Goal: Task Accomplishment & Management: Manage account settings

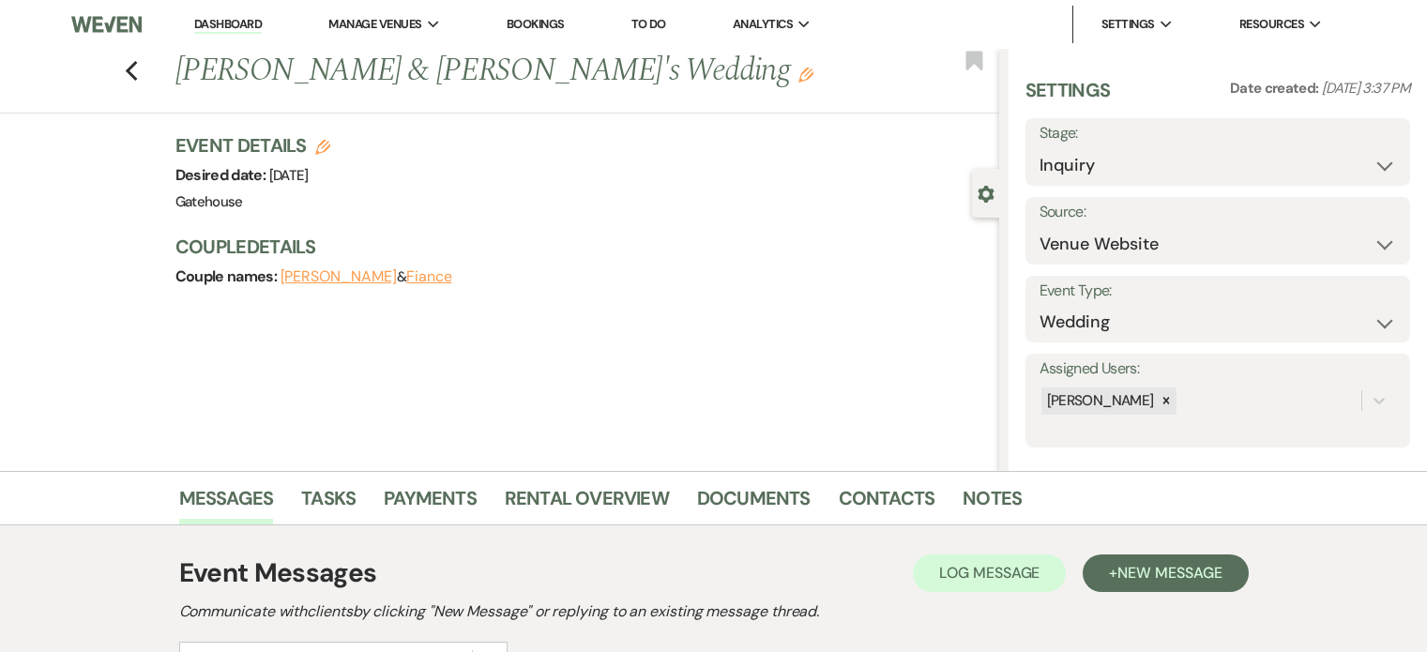
select select "5"
select select "2237"
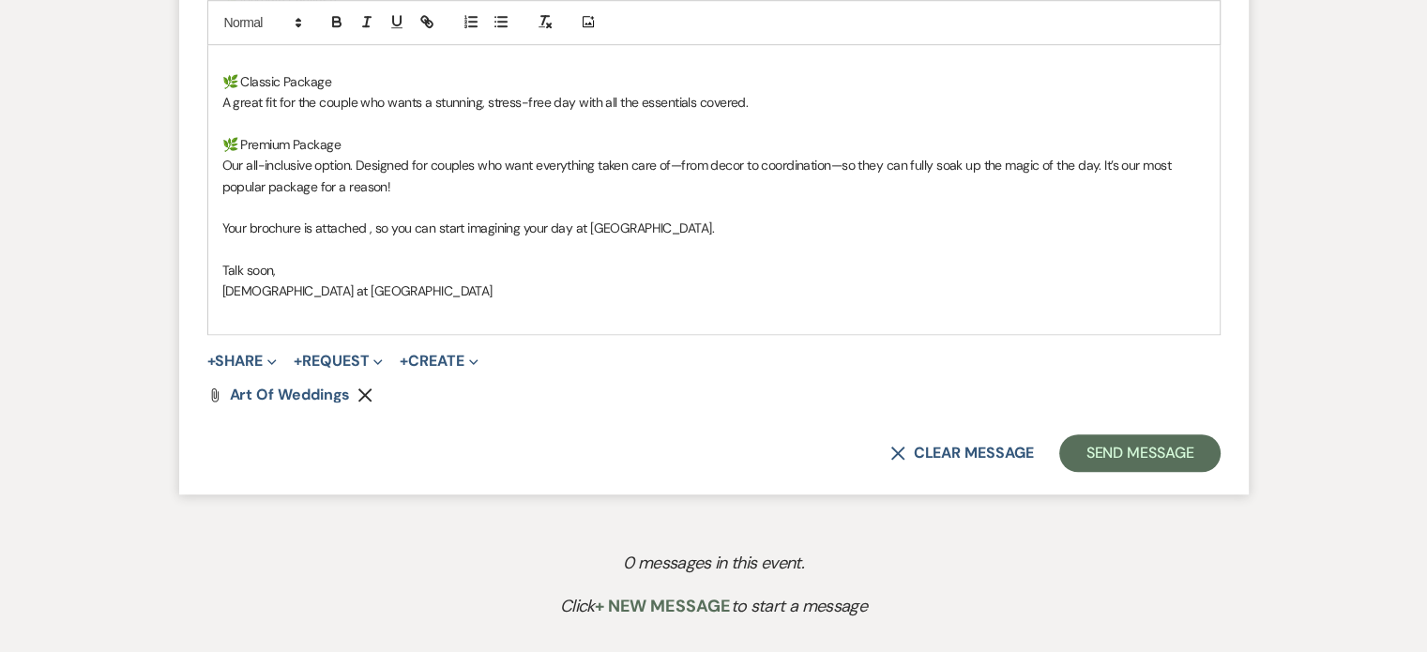
scroll to position [1407, 0]
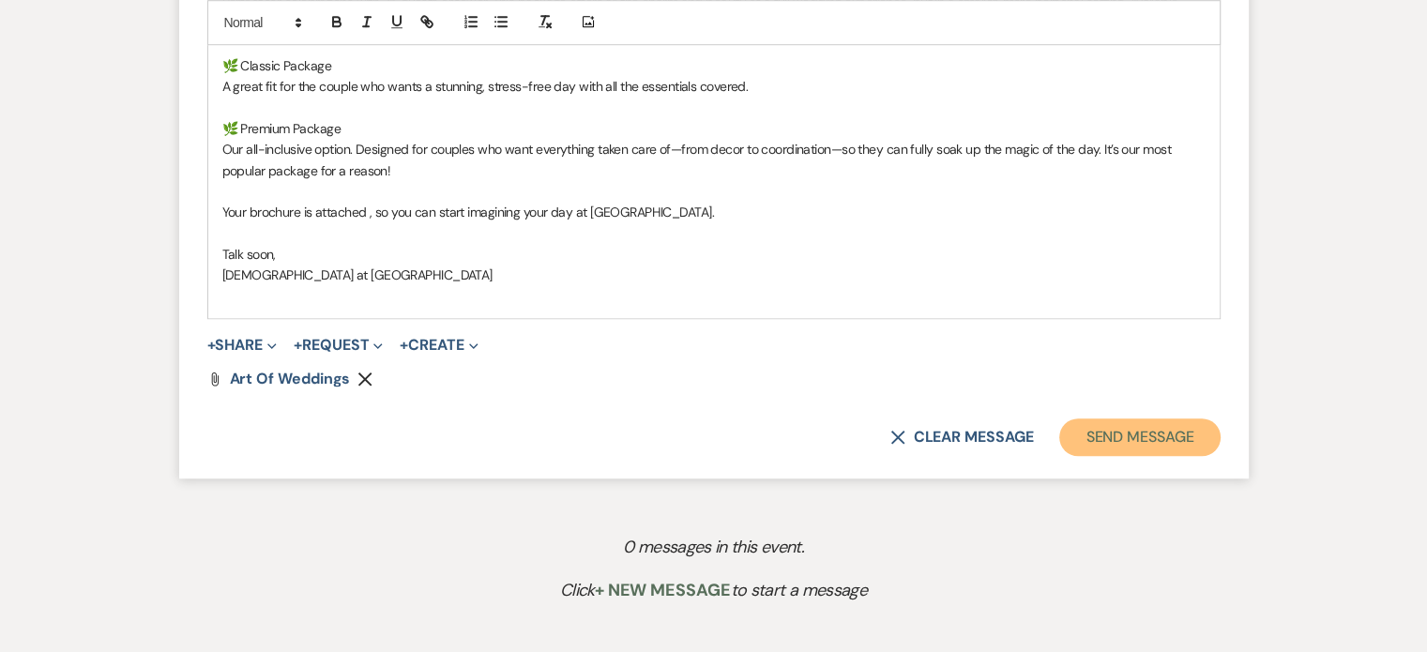
click at [1170, 442] on button "Send Message" at bounding box center [1139, 437] width 160 height 38
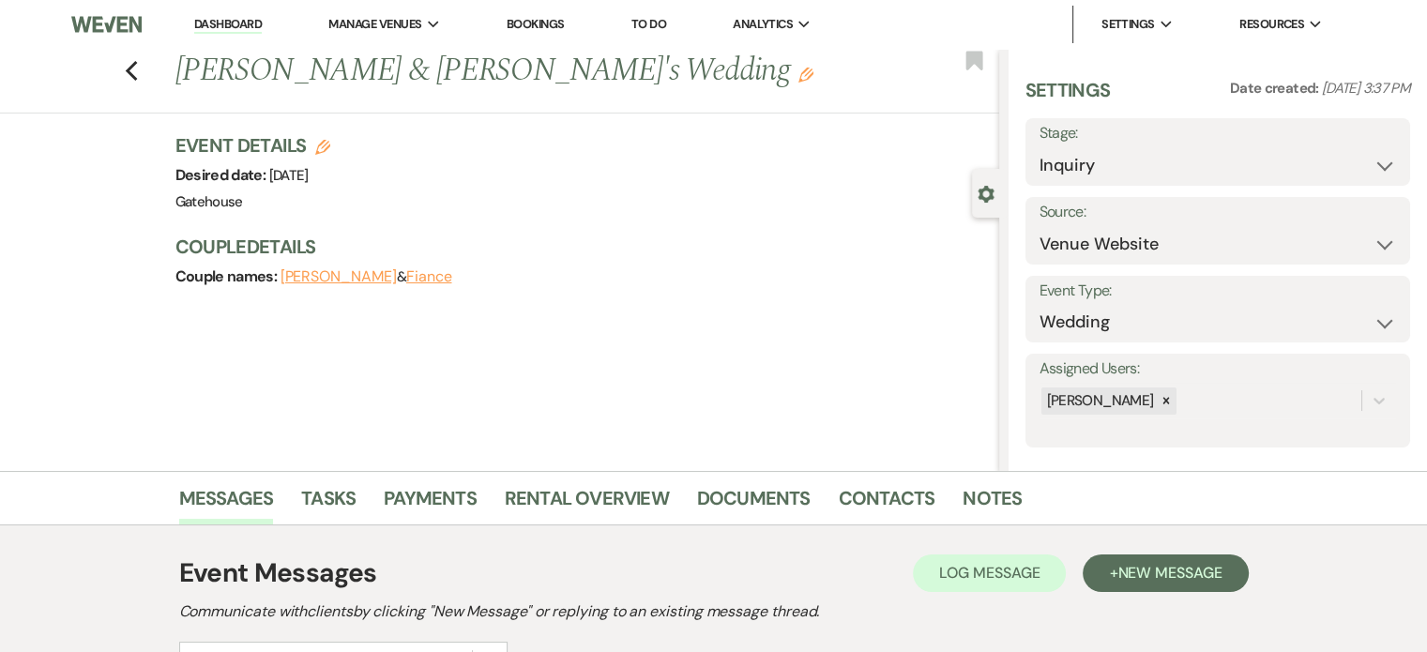
scroll to position [0, 0]
click at [137, 68] on use "button" at bounding box center [131, 71] width 12 height 21
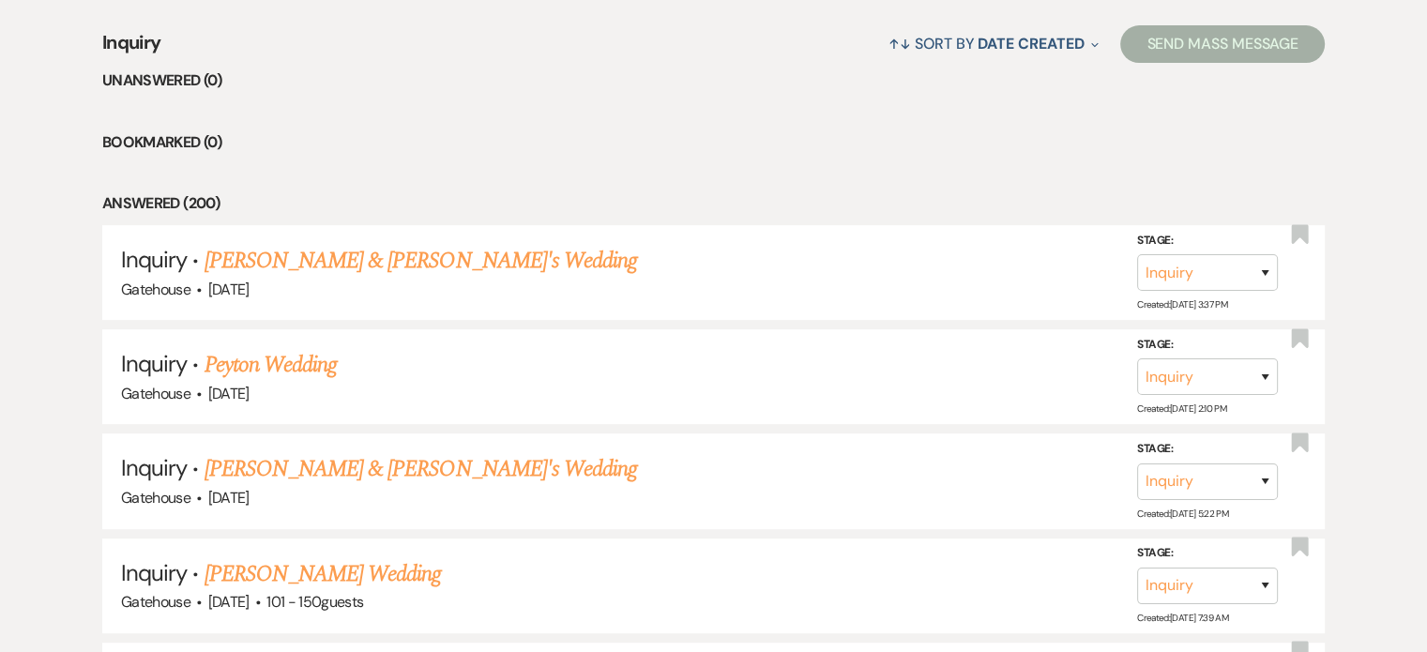
scroll to position [946, 0]
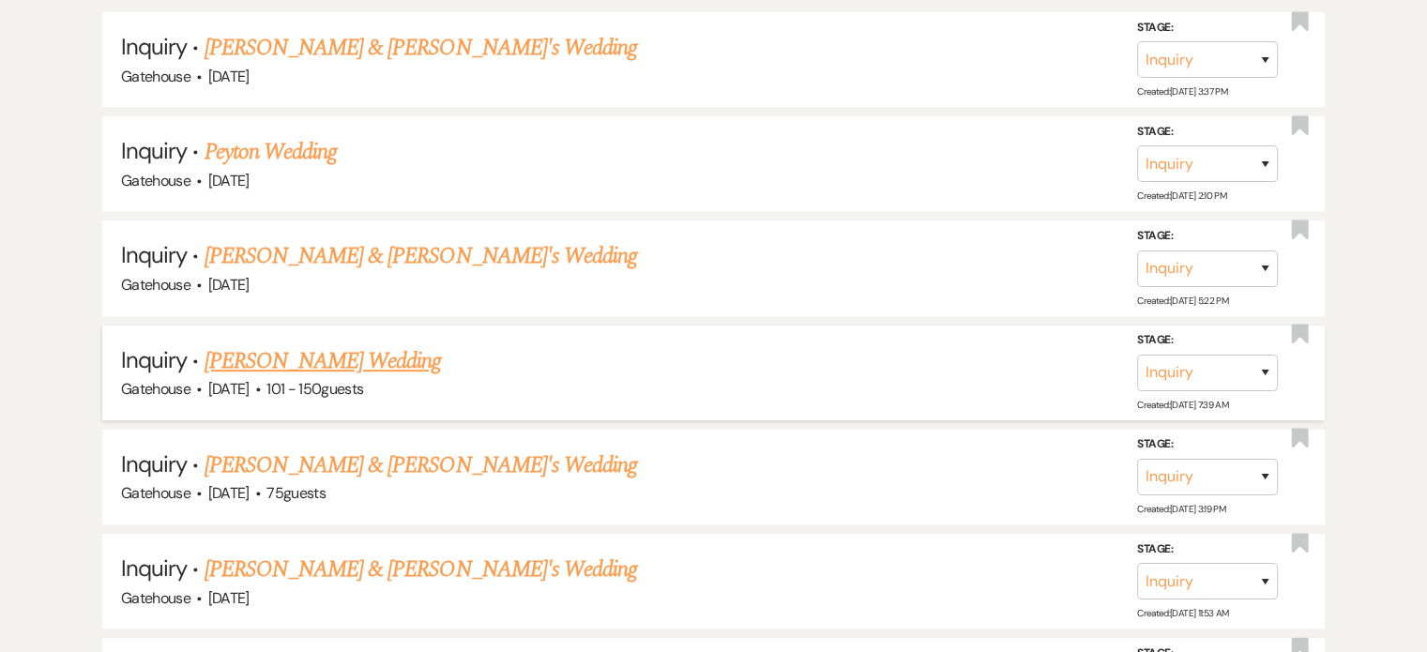
click at [353, 351] on link "[PERSON_NAME] Wedding" at bounding box center [322, 361] width 237 height 34
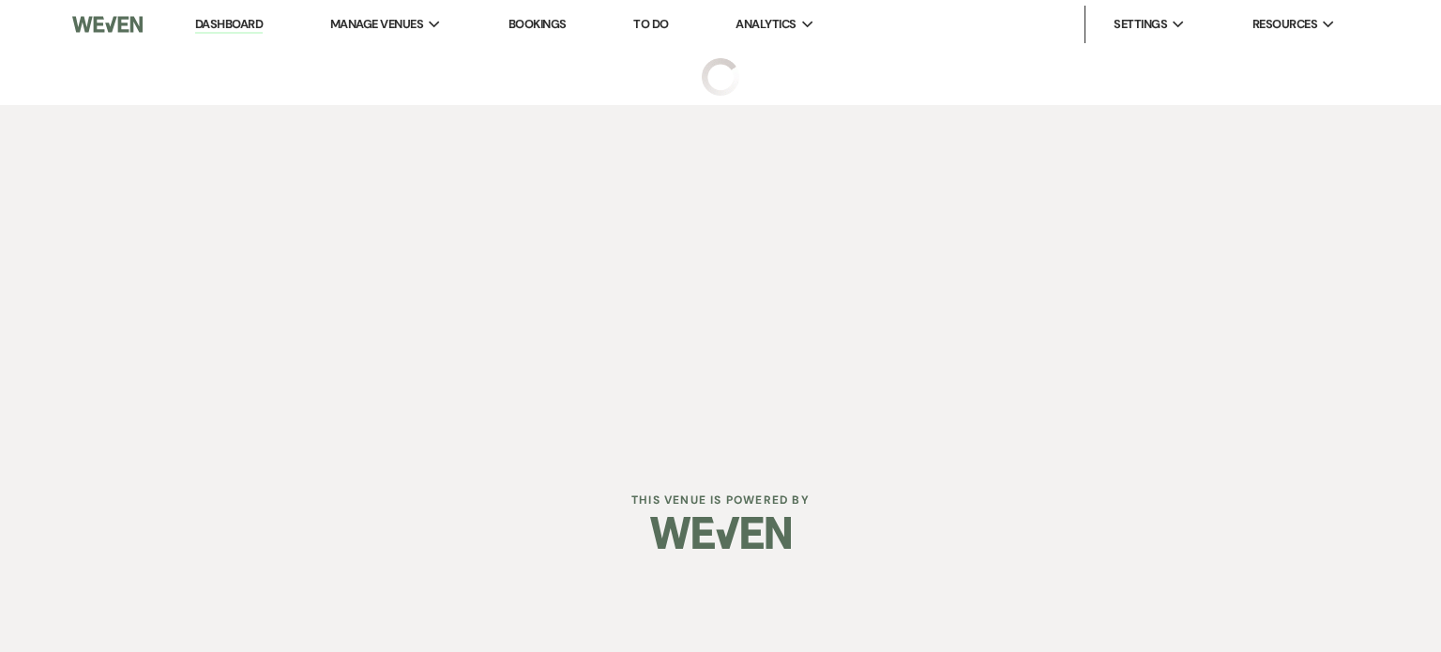
select select "2"
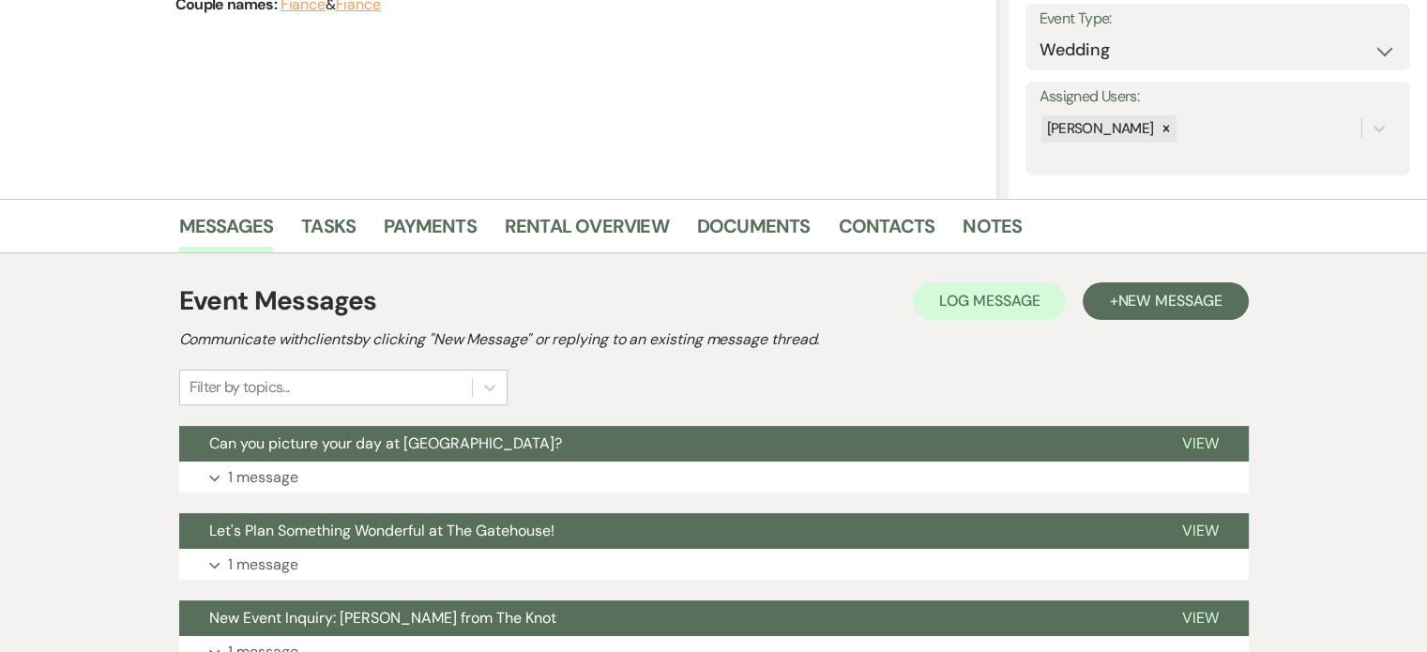
scroll to position [375, 0]
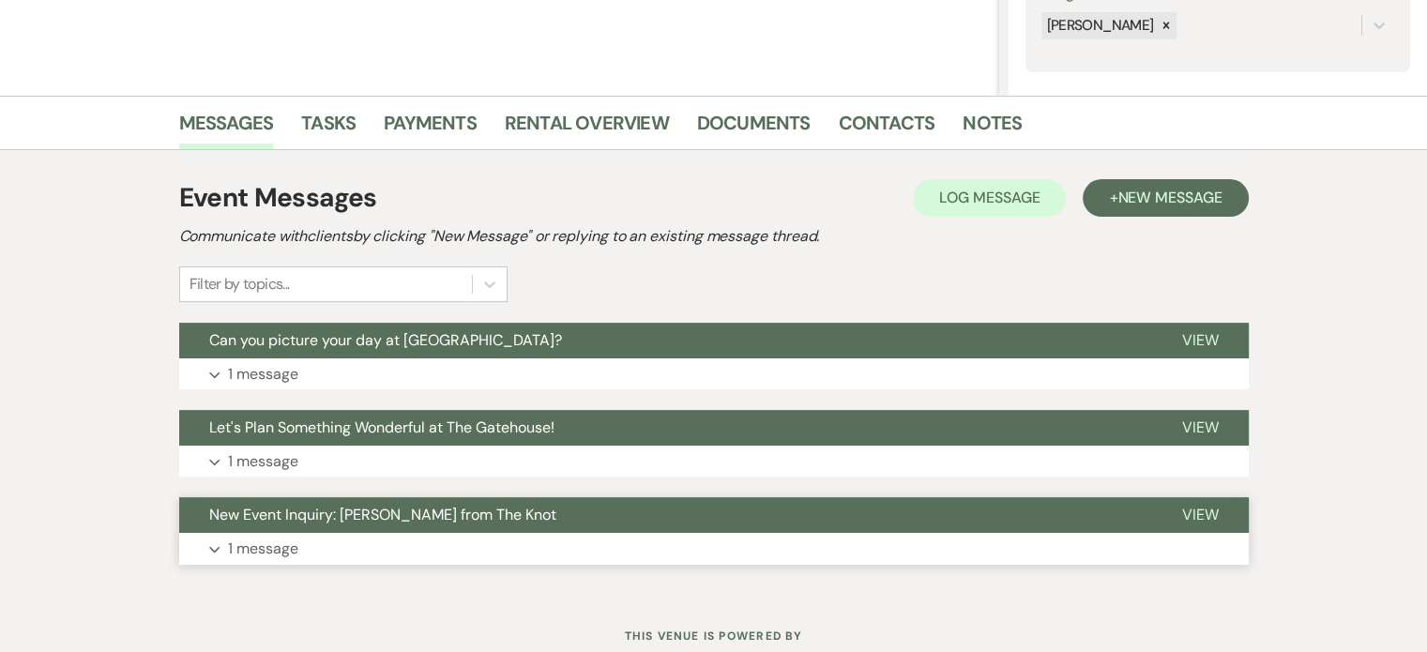
click at [260, 543] on p "1 message" at bounding box center [263, 549] width 70 height 24
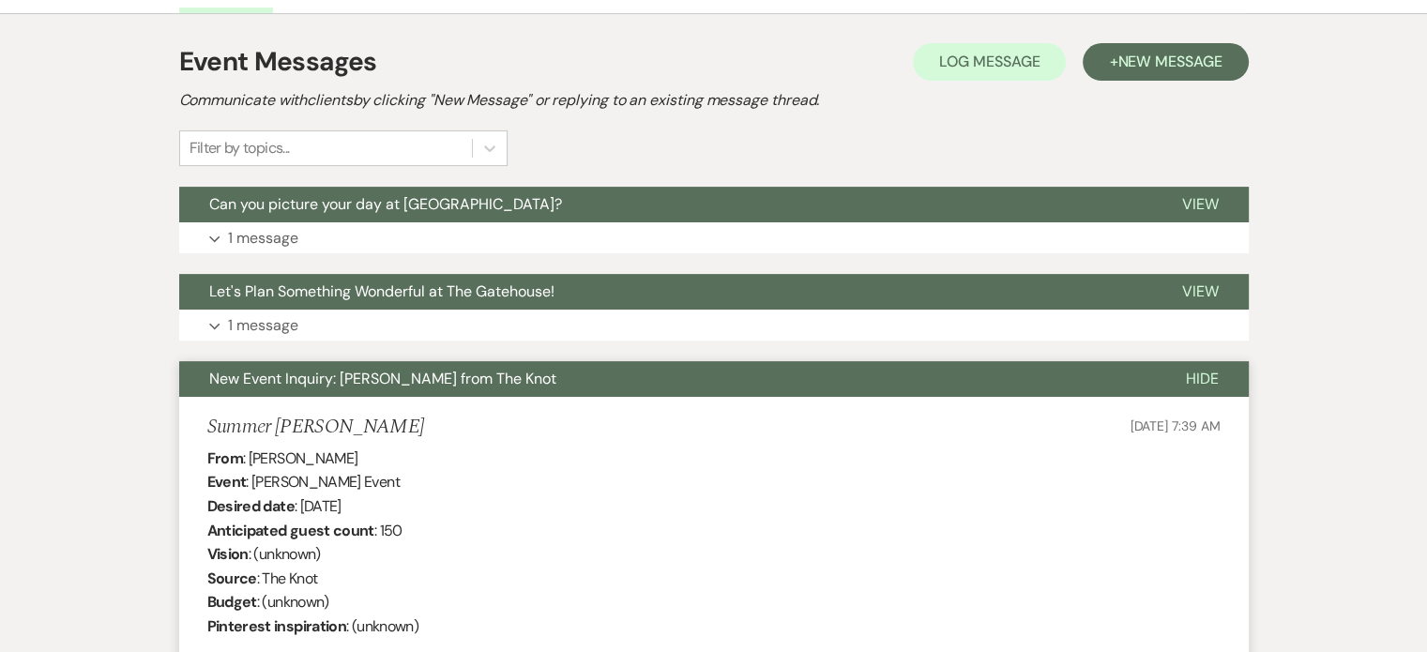
scroll to position [469, 0]
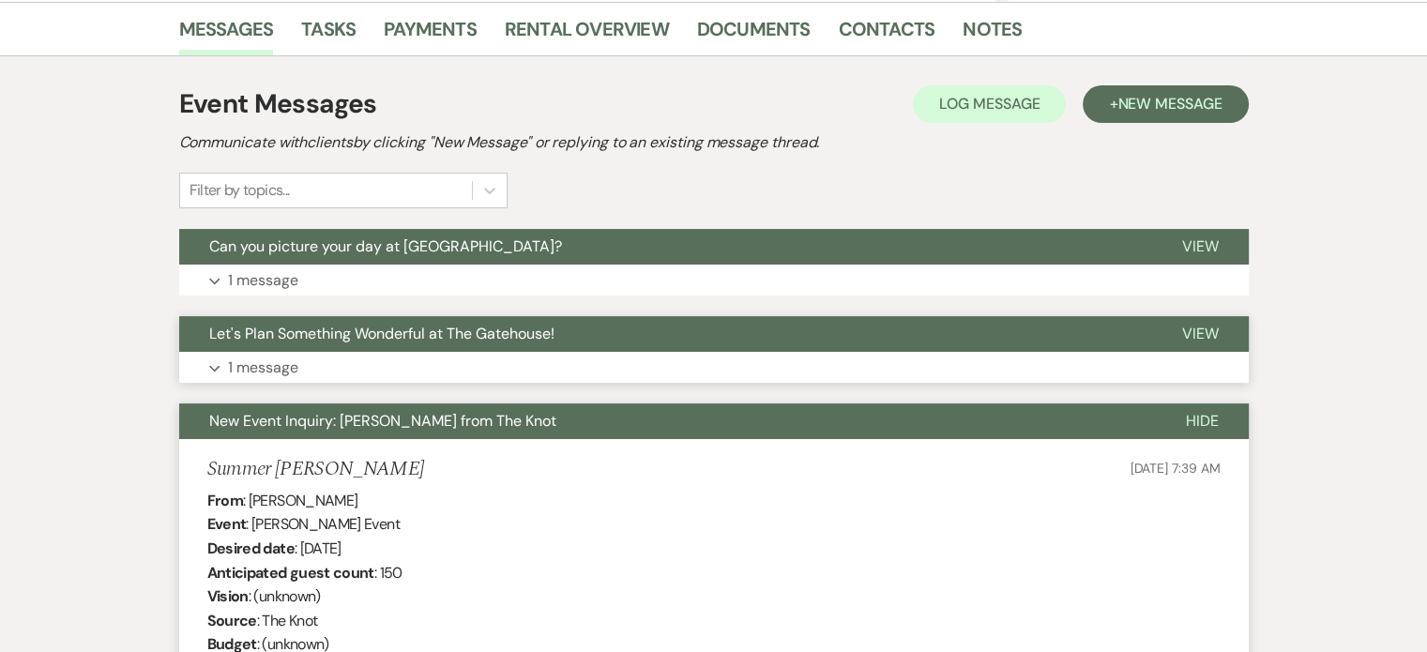
click at [239, 358] on p "1 message" at bounding box center [263, 368] width 70 height 24
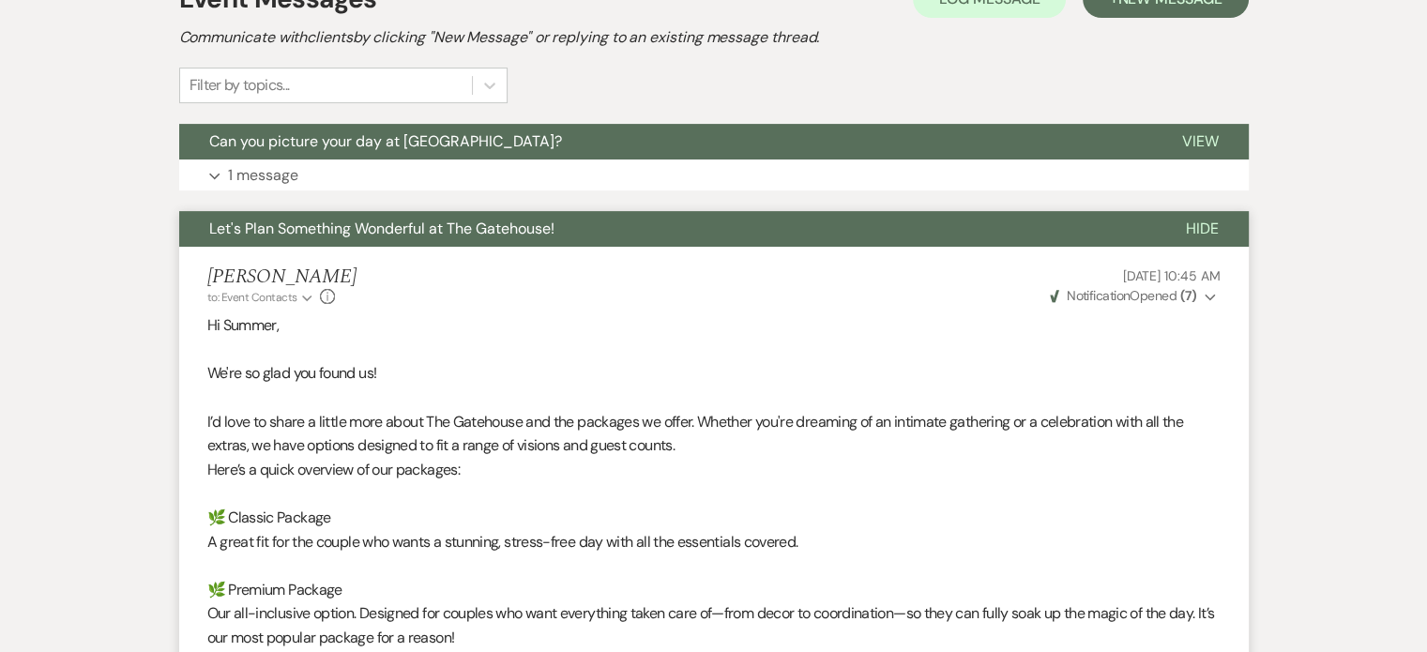
scroll to position [375, 0]
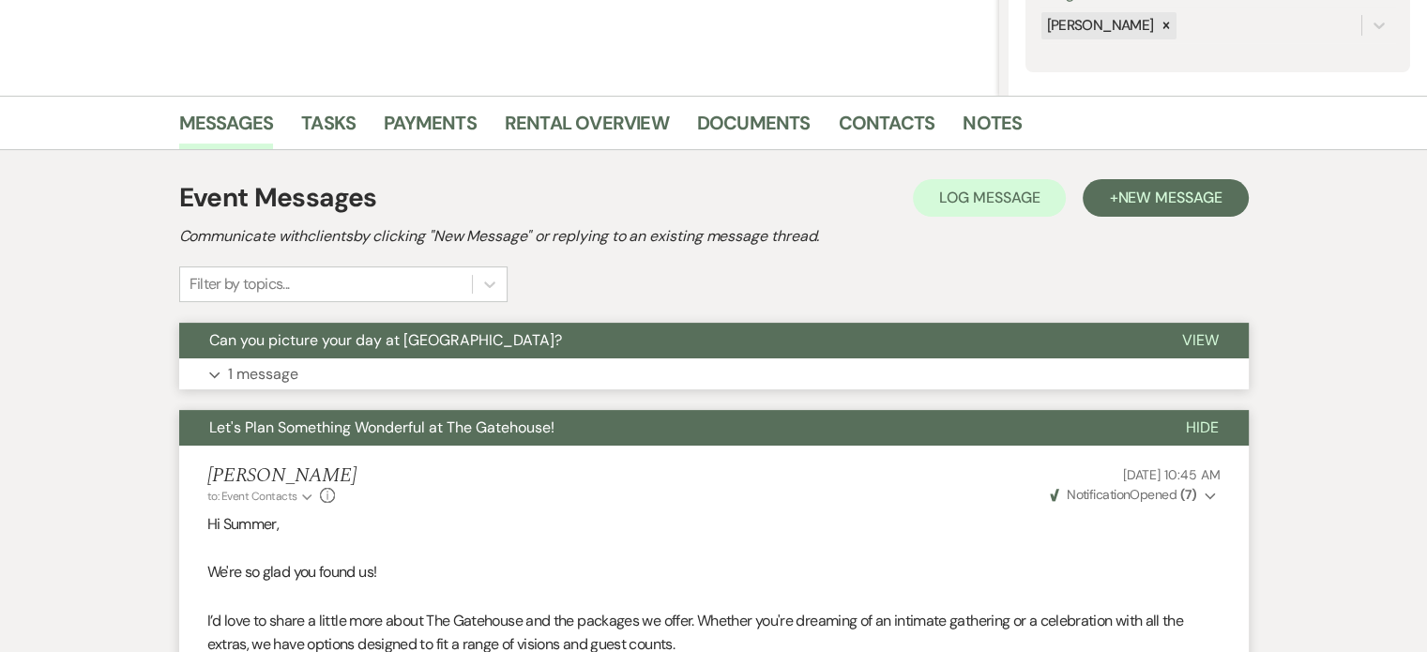
click at [255, 368] on p "1 message" at bounding box center [263, 374] width 70 height 24
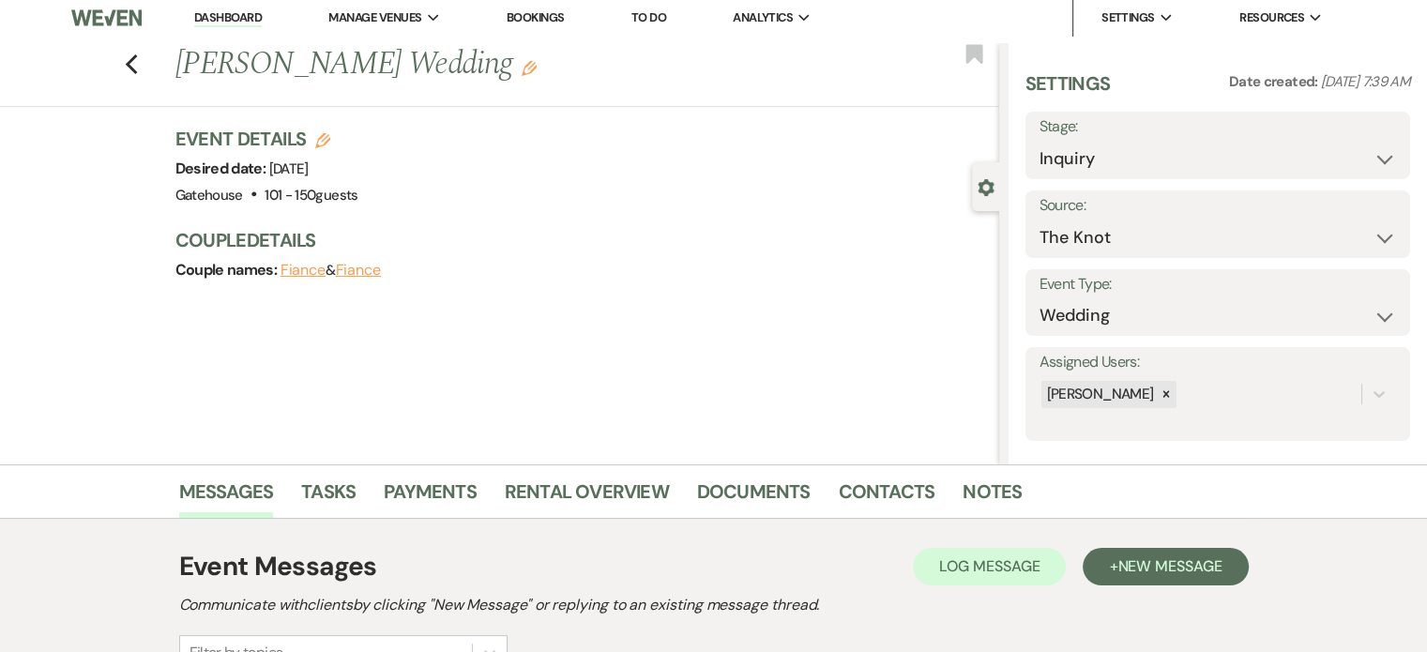
scroll to position [0, 0]
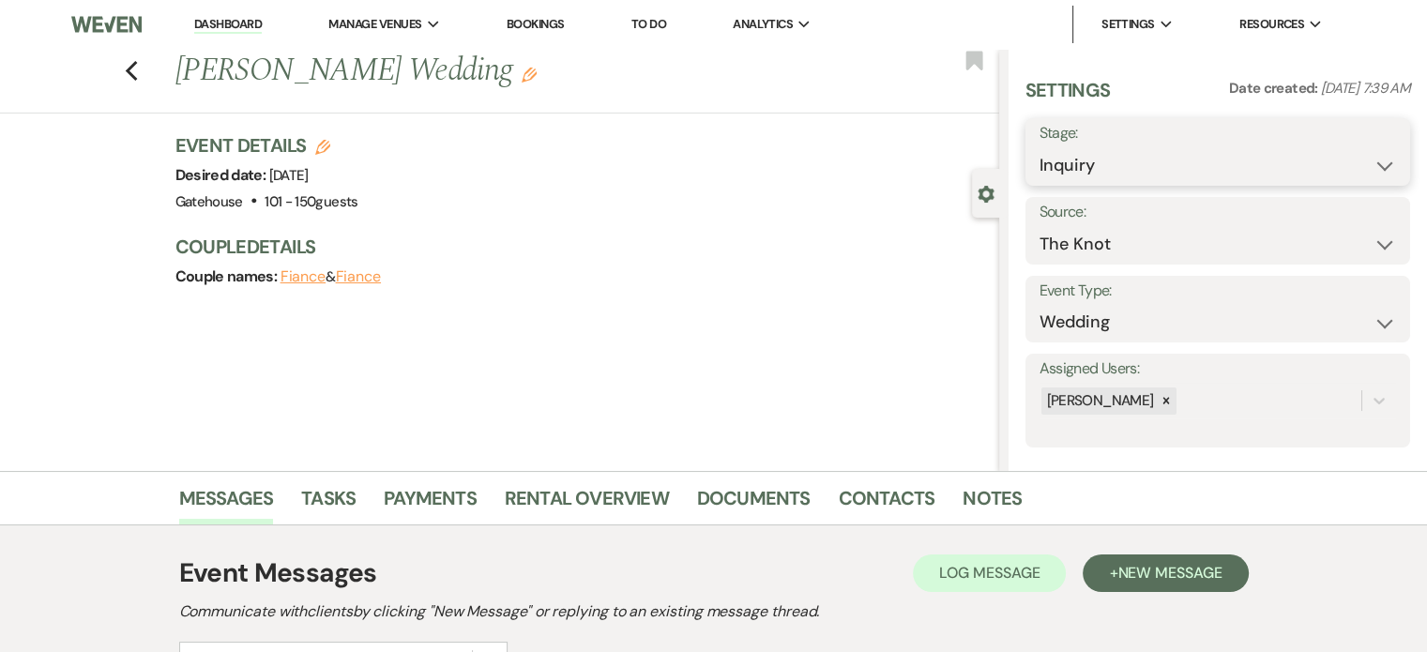
click at [1138, 169] on select "Inquiry Follow Up Tour Requested Tour Confirmed Toured Proposal Sent Booked Lost" at bounding box center [1217, 165] width 356 height 37
select select "4"
click at [1039, 147] on select "Inquiry Follow Up Tour Requested Tour Confirmed Toured Proposal Sent Booked Lost" at bounding box center [1217, 165] width 356 height 37
click at [1356, 148] on button "Save" at bounding box center [1370, 152] width 80 height 38
click at [139, 69] on icon "Previous" at bounding box center [132, 71] width 14 height 23
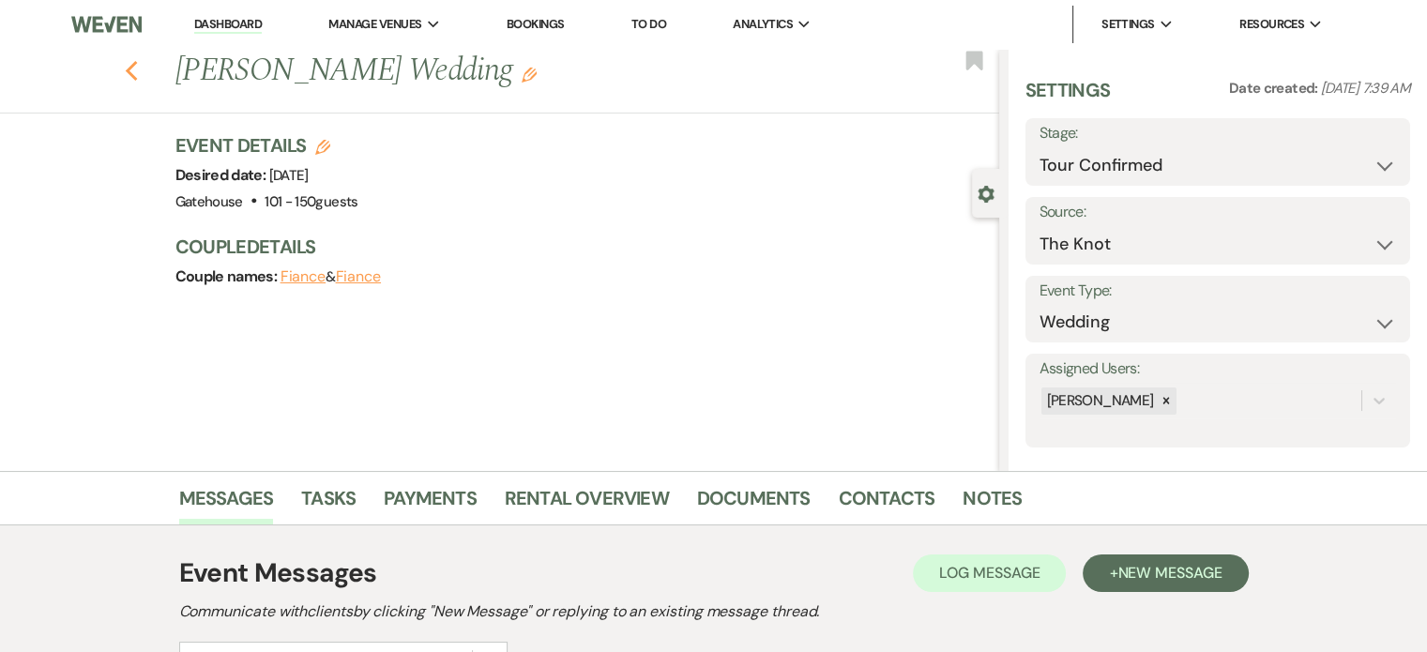
select select "4"
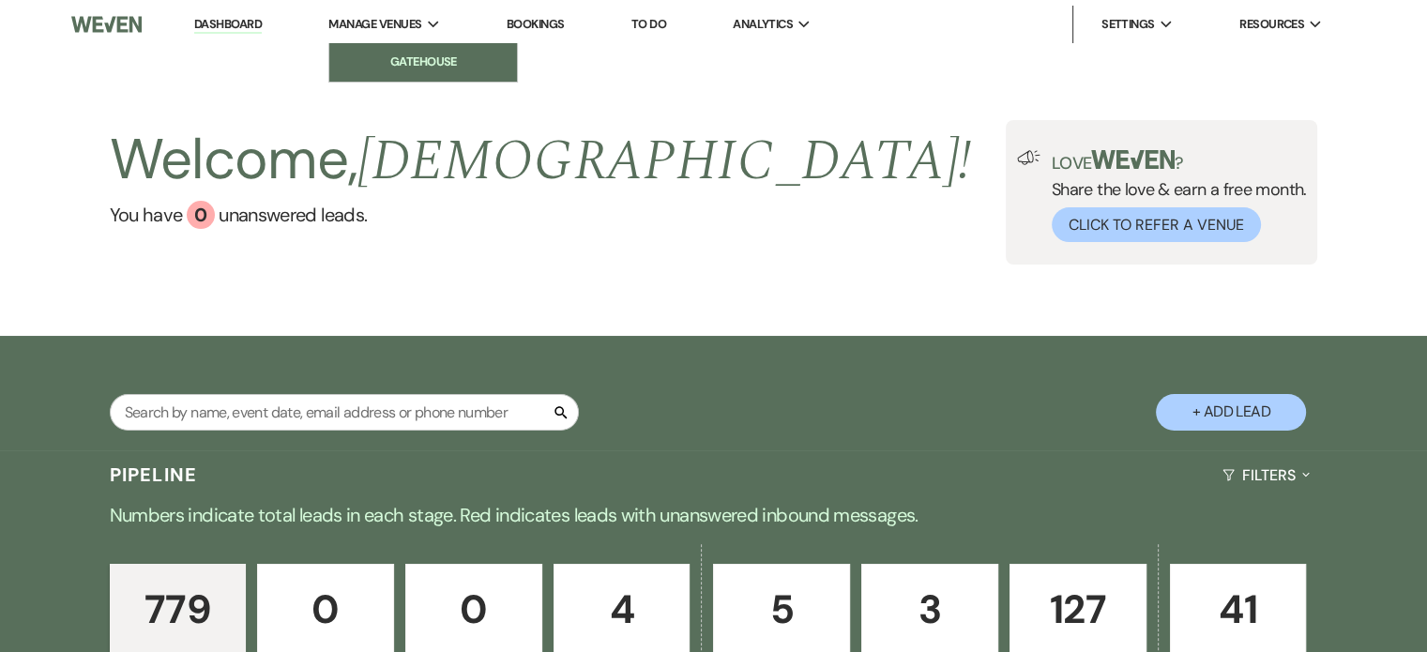
click at [424, 59] on li "Gatehouse" at bounding box center [423, 62] width 169 height 19
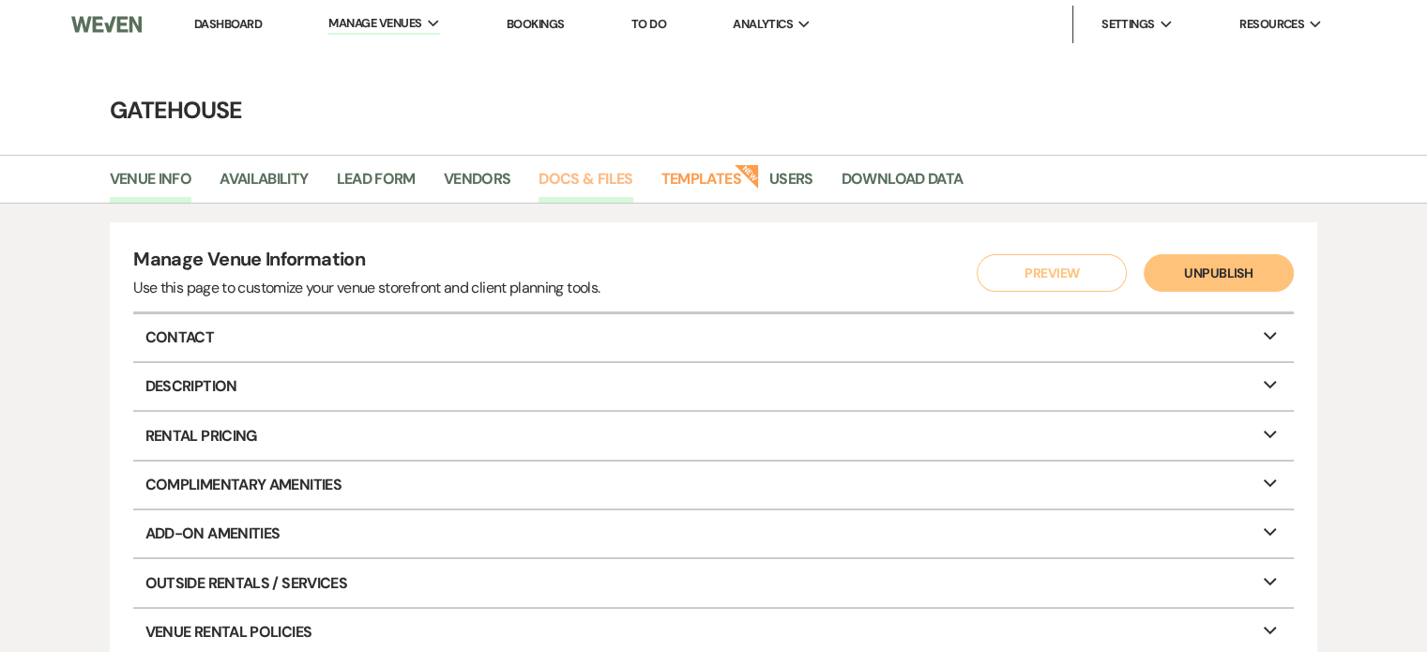
click at [598, 177] on link "Docs & Files" at bounding box center [585, 185] width 94 height 36
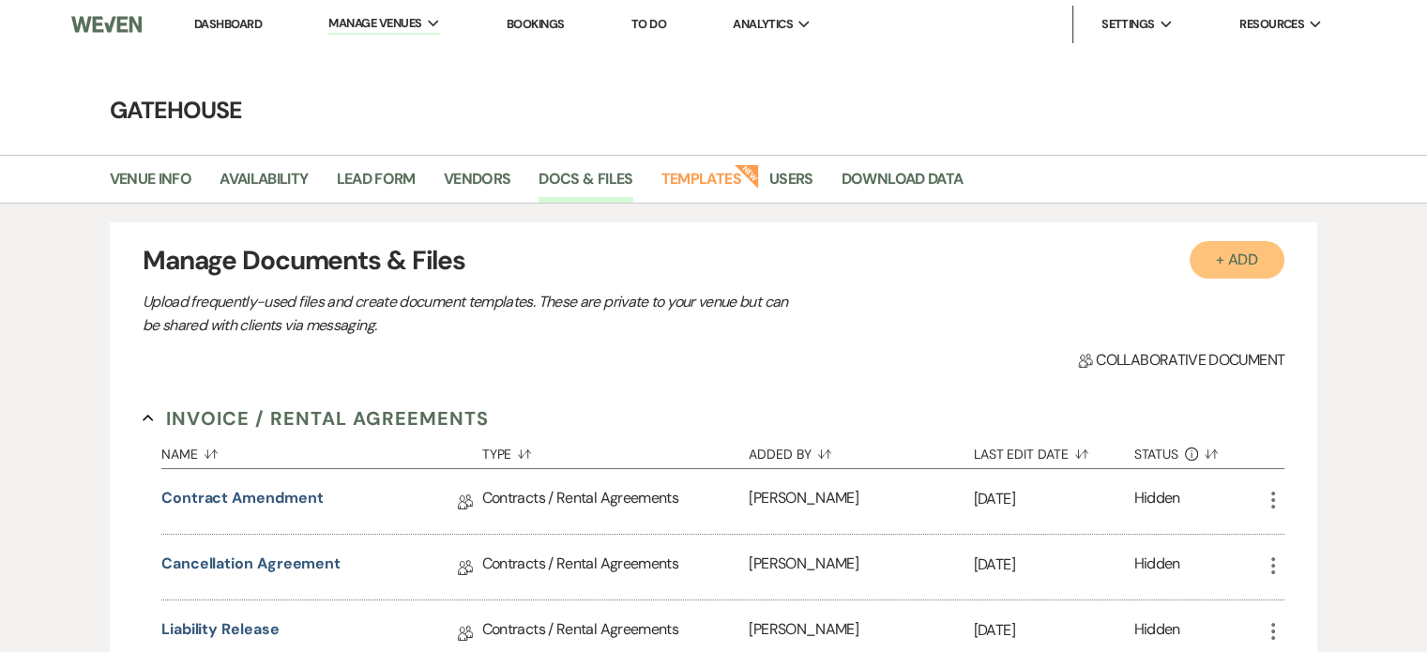
click at [1240, 257] on button "+ Add" at bounding box center [1237, 260] width 96 height 38
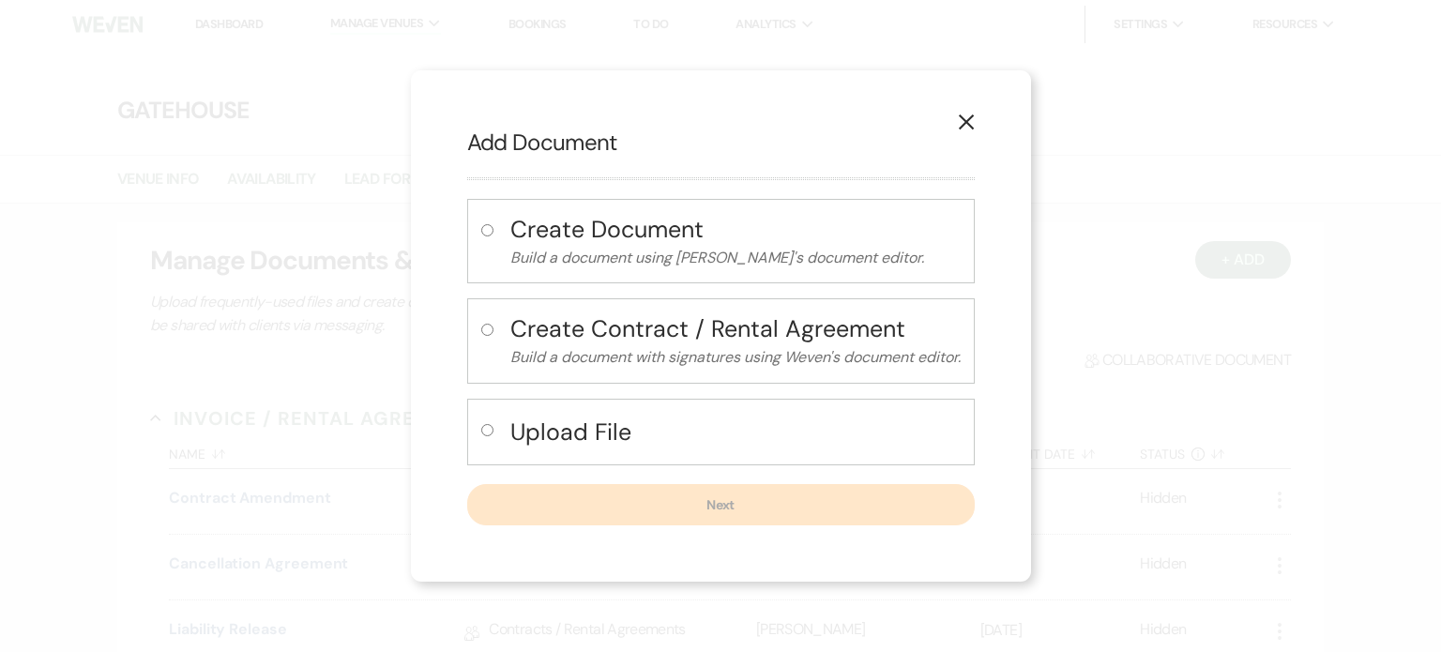
click at [563, 430] on h4 "Upload File" at bounding box center [735, 432] width 450 height 33
radio input "true"
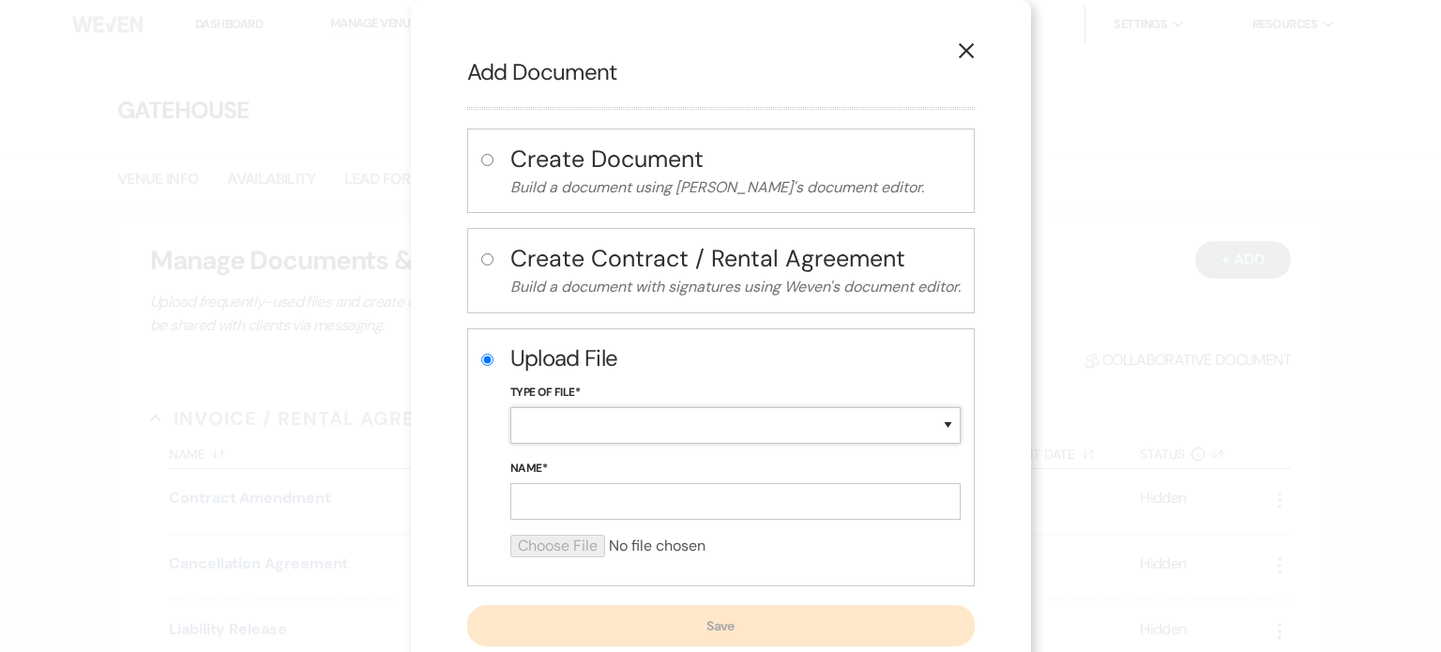
click at [740, 425] on select "Special Event Insurance Vendor Certificate of Insurance Contracts / Rental Agre…" at bounding box center [735, 425] width 450 height 37
select select "20"
click at [510, 407] on select "Special Event Insurance Vendor Certificate of Insurance Contracts / Rental Agre…" at bounding box center [735, 425] width 450 height 37
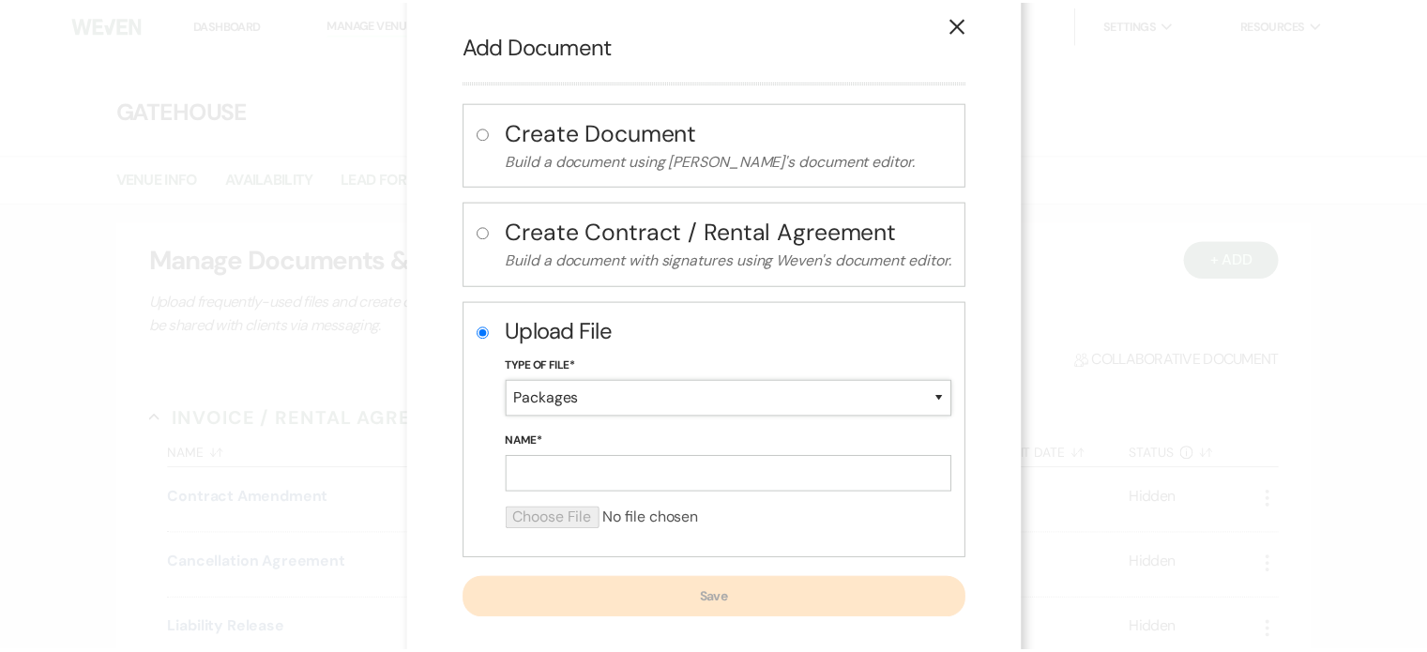
scroll to position [49, 0]
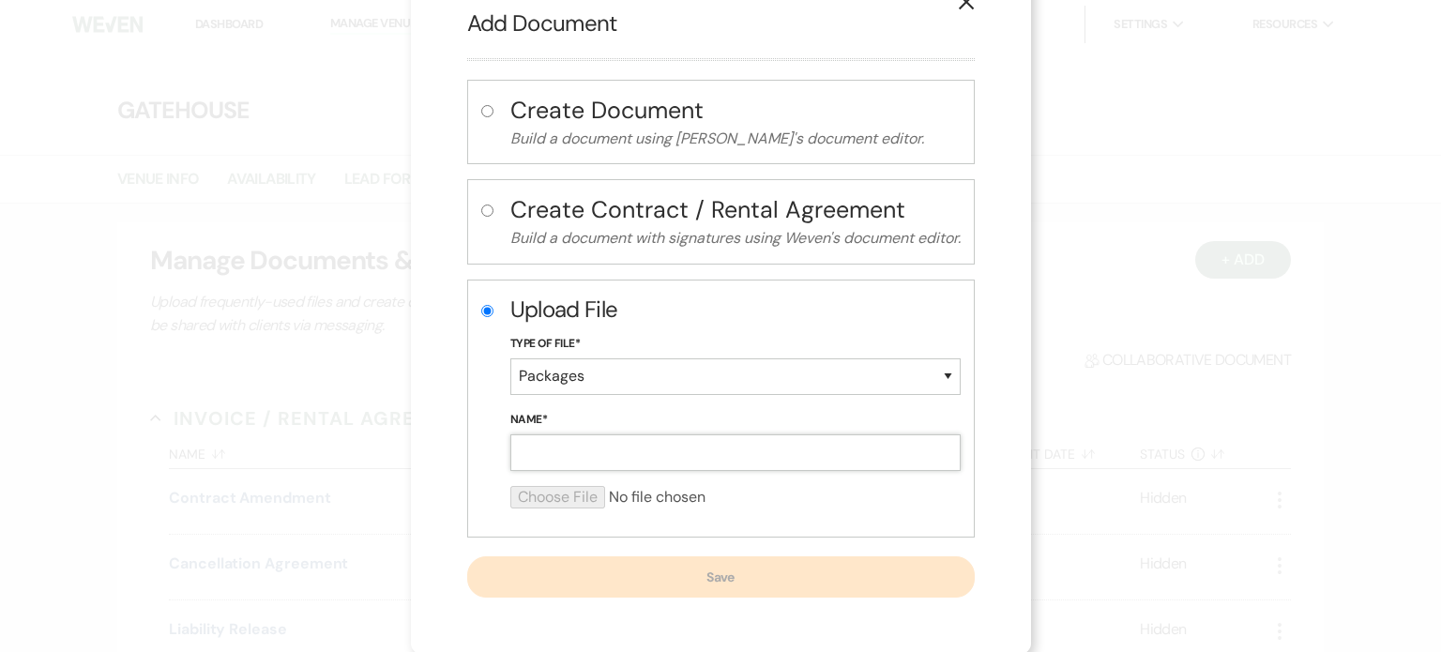
click at [530, 446] on input "Name*" at bounding box center [735, 452] width 450 height 37
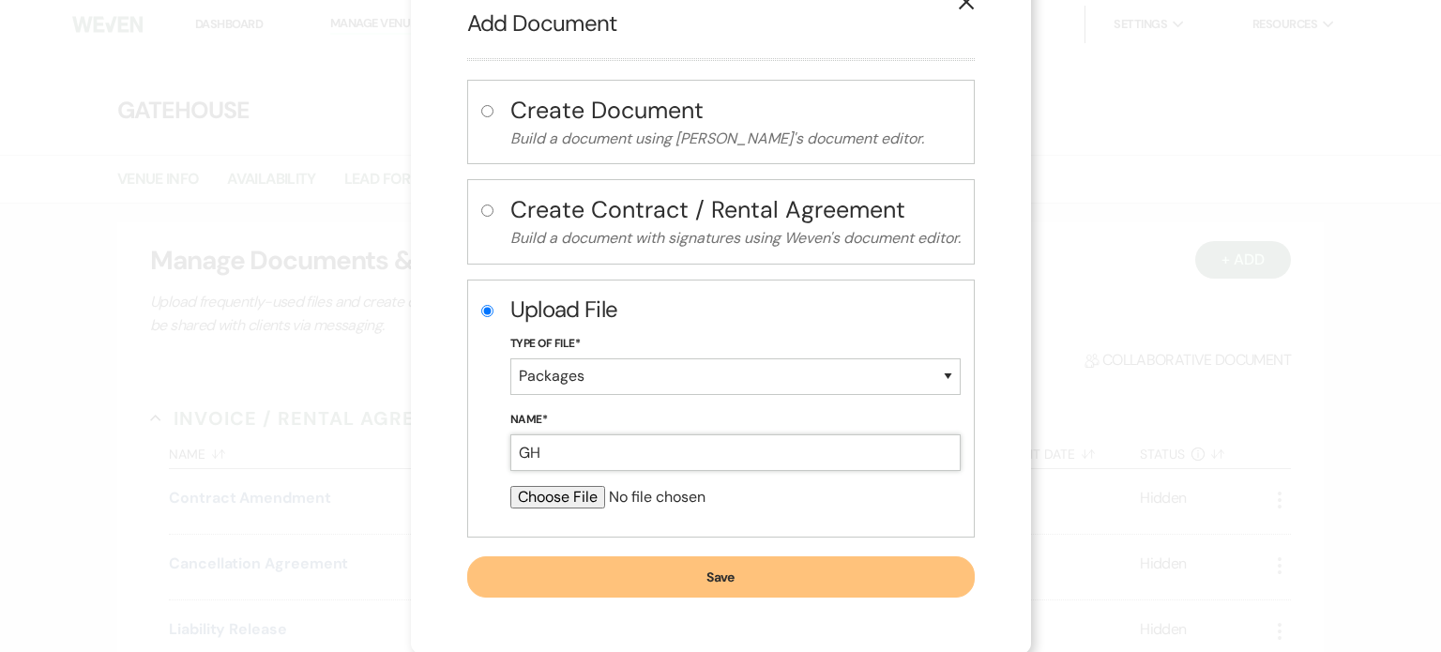
type input "G"
type input "Art Of Weddings"
click at [525, 493] on input "file" at bounding box center [735, 497] width 450 height 23
type input "C:\fakepath\GH Pricing Guide .pdf"
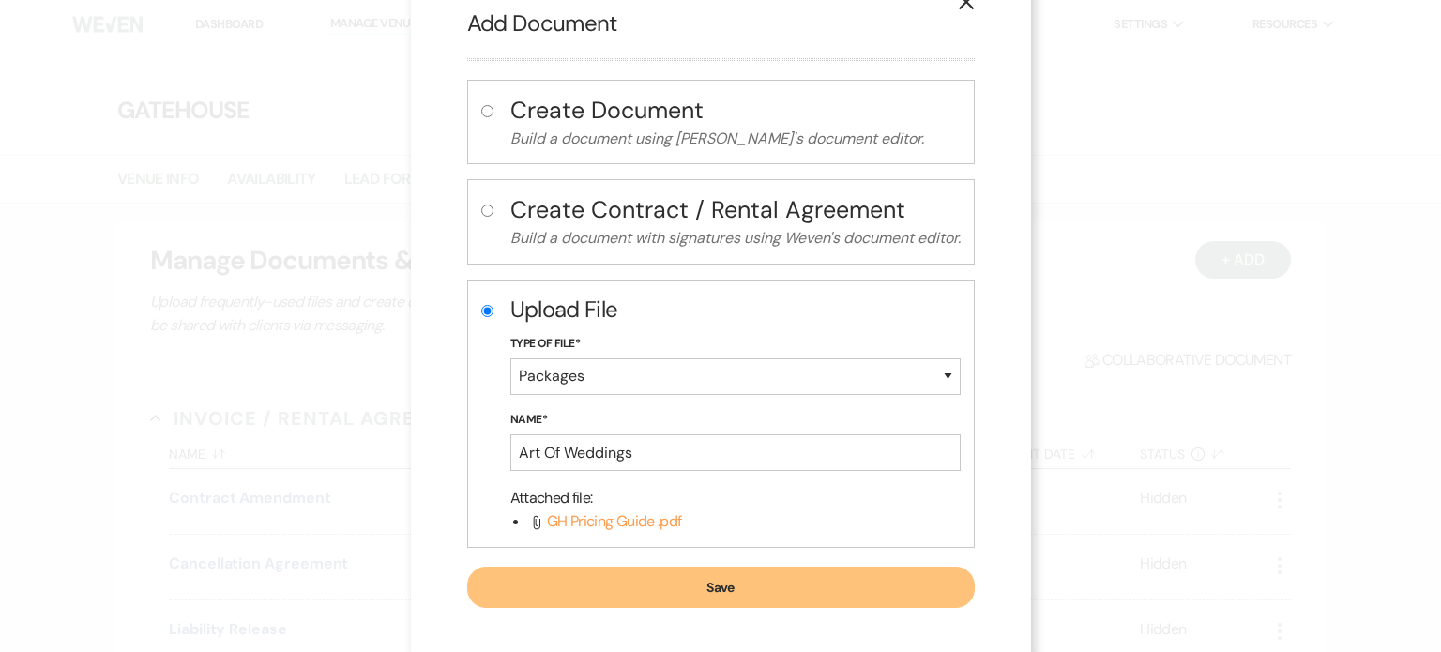
click at [735, 577] on button "Save" at bounding box center [720, 587] width 507 height 41
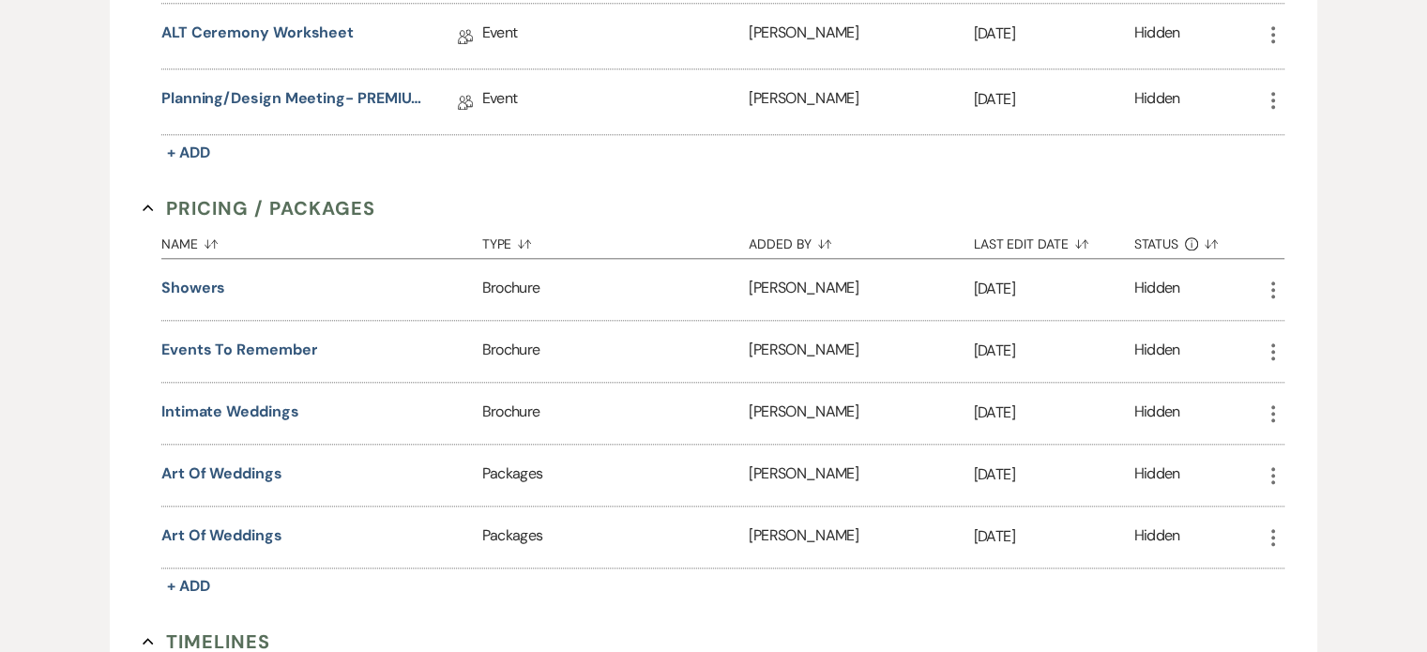
scroll to position [1970, 0]
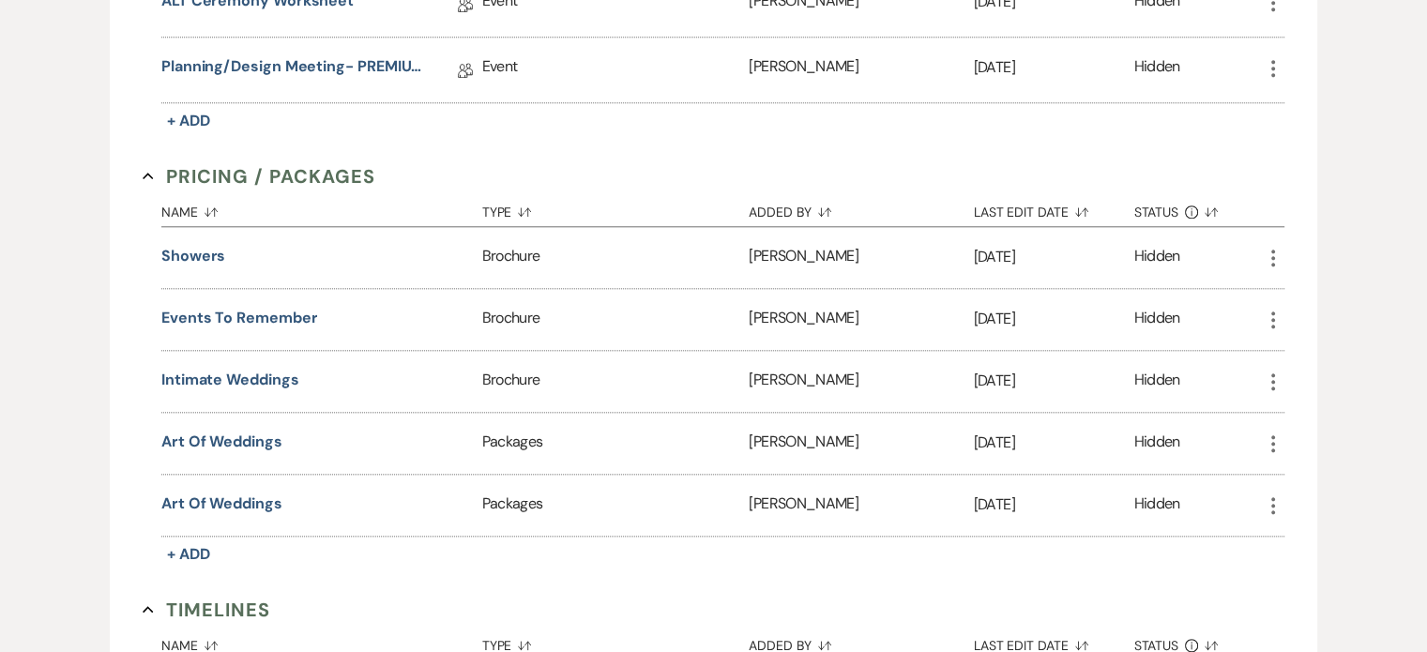
click at [1273, 432] on icon "More" at bounding box center [1273, 443] width 23 height 23
click at [1339, 531] on button "Close Delete X Delete" at bounding box center [1326, 545] width 128 height 32
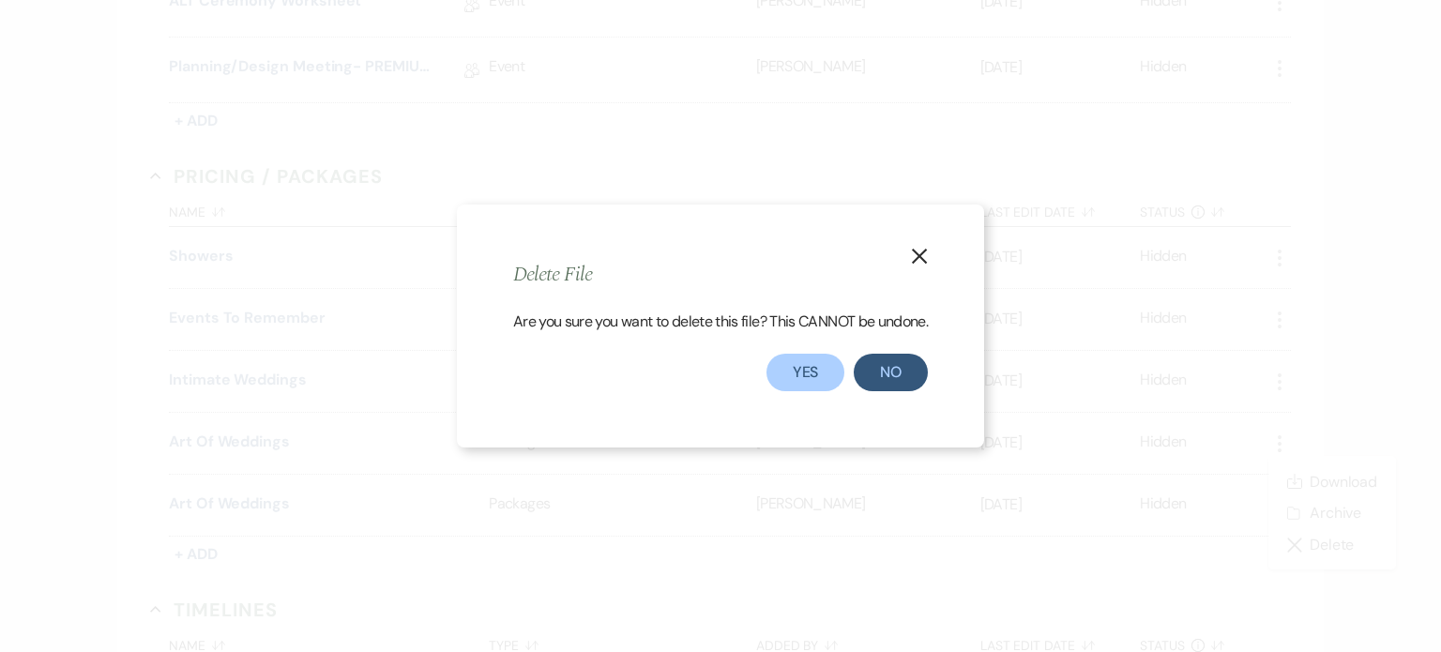
click at [919, 253] on use "button" at bounding box center [919, 256] width 15 height 15
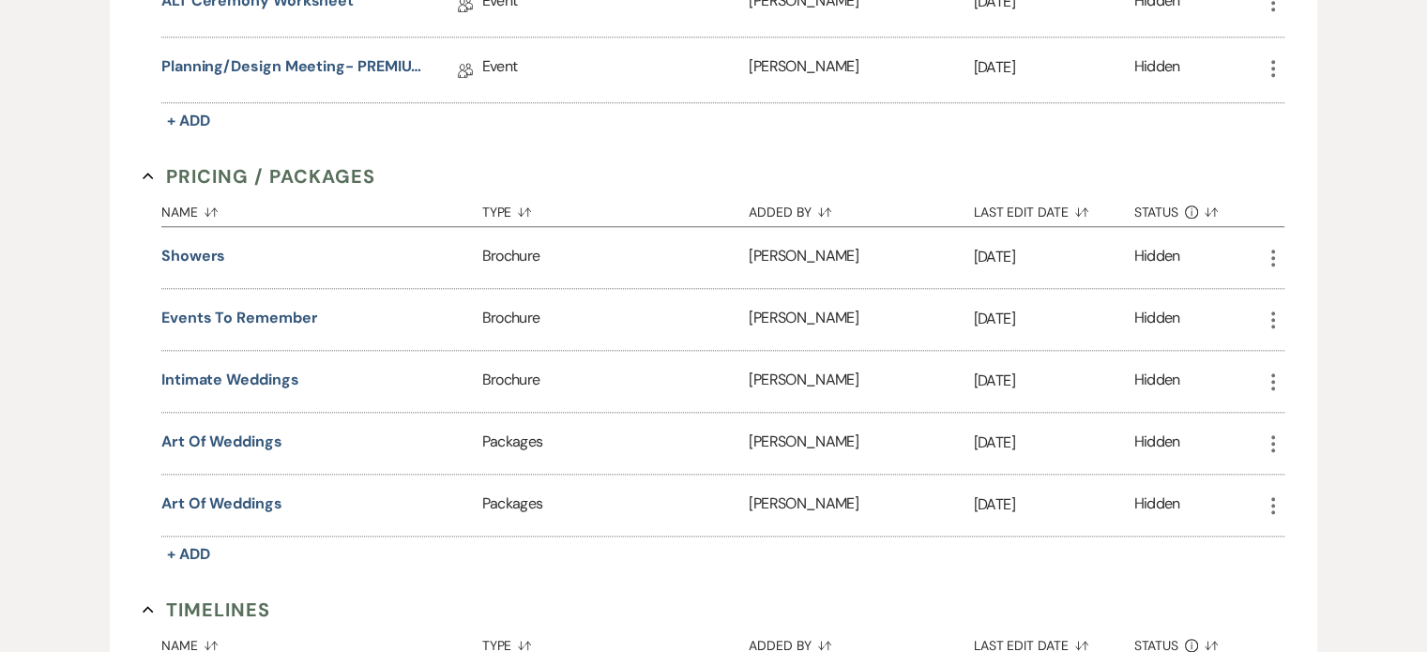
click at [1272, 435] on use "button" at bounding box center [1273, 443] width 4 height 17
click at [1332, 529] on button "Close Delete X Delete" at bounding box center [1326, 545] width 128 height 32
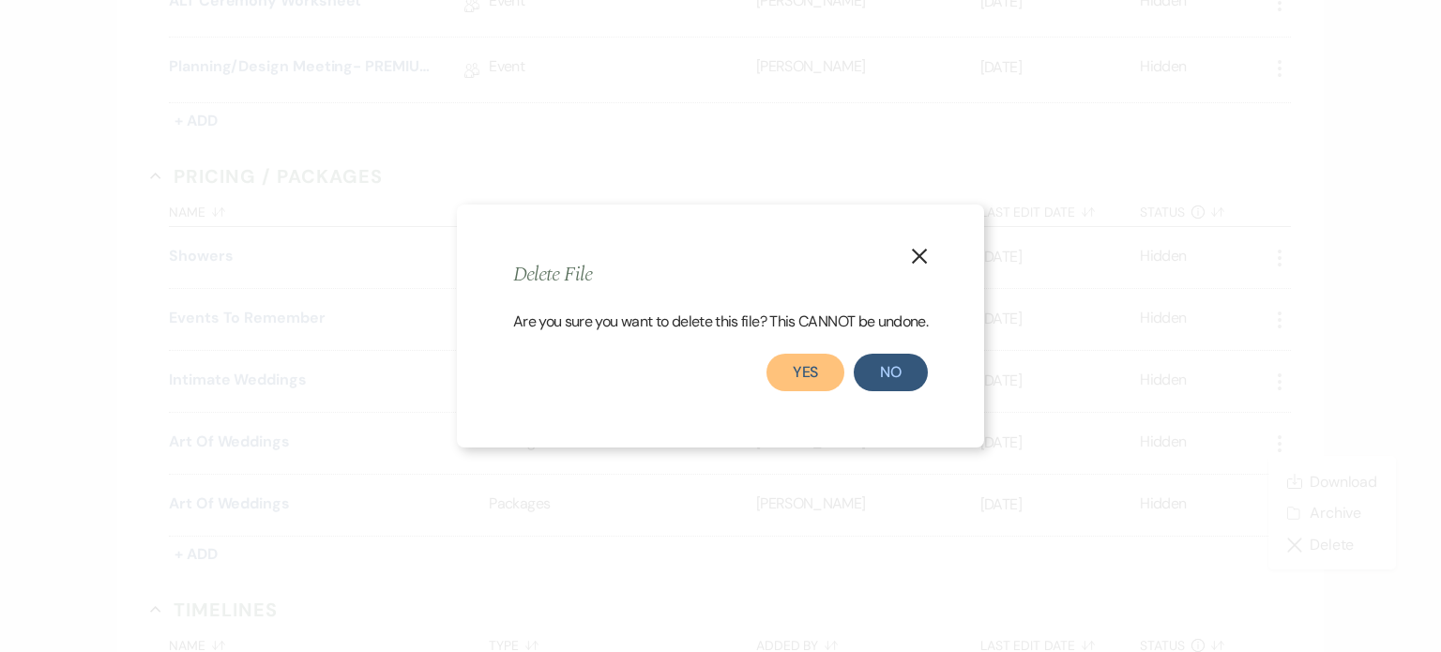
click at [814, 368] on button "Yes" at bounding box center [805, 373] width 79 height 38
